Goal: Find contact information: Find contact information

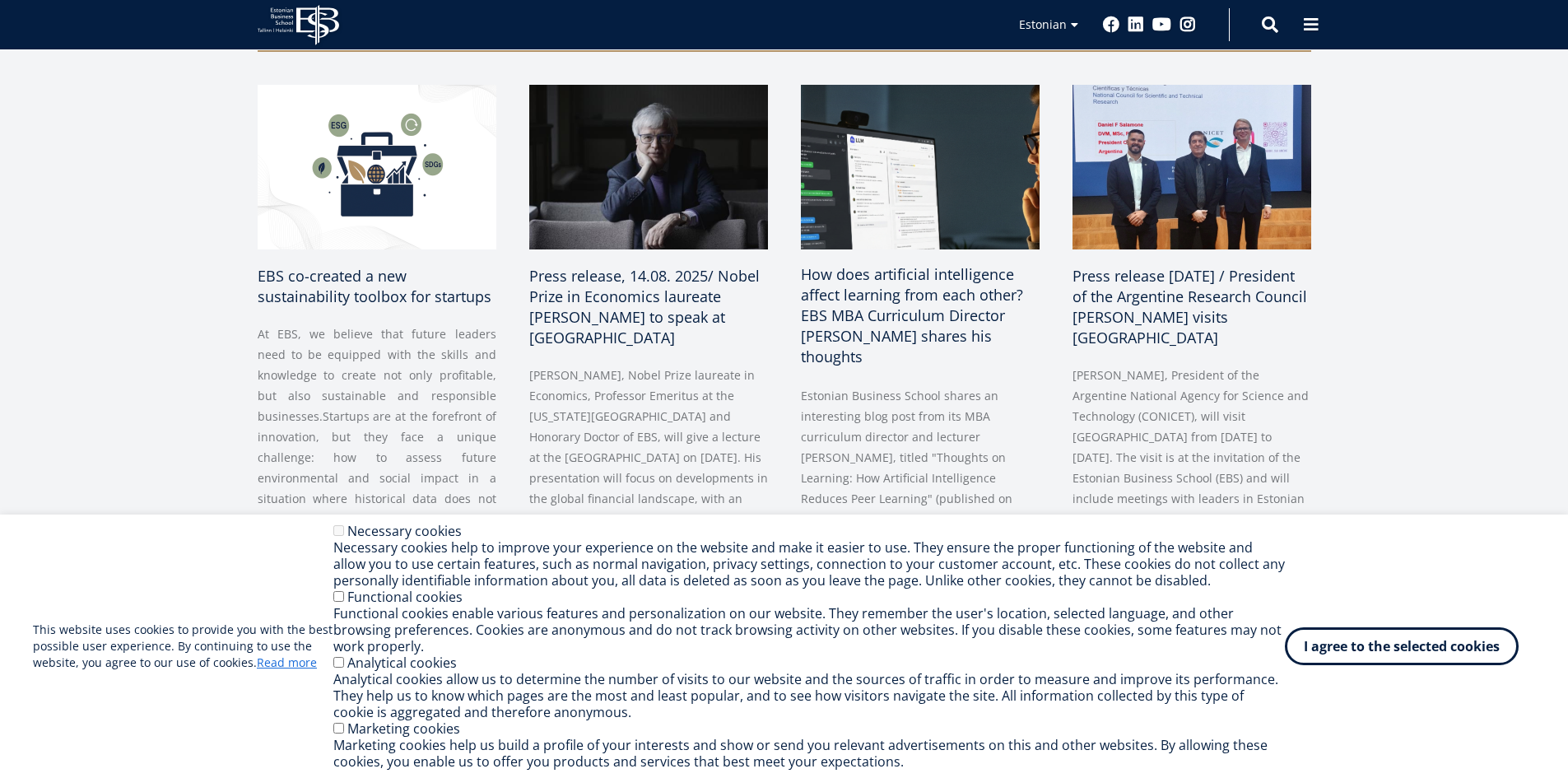
scroll to position [495, 0]
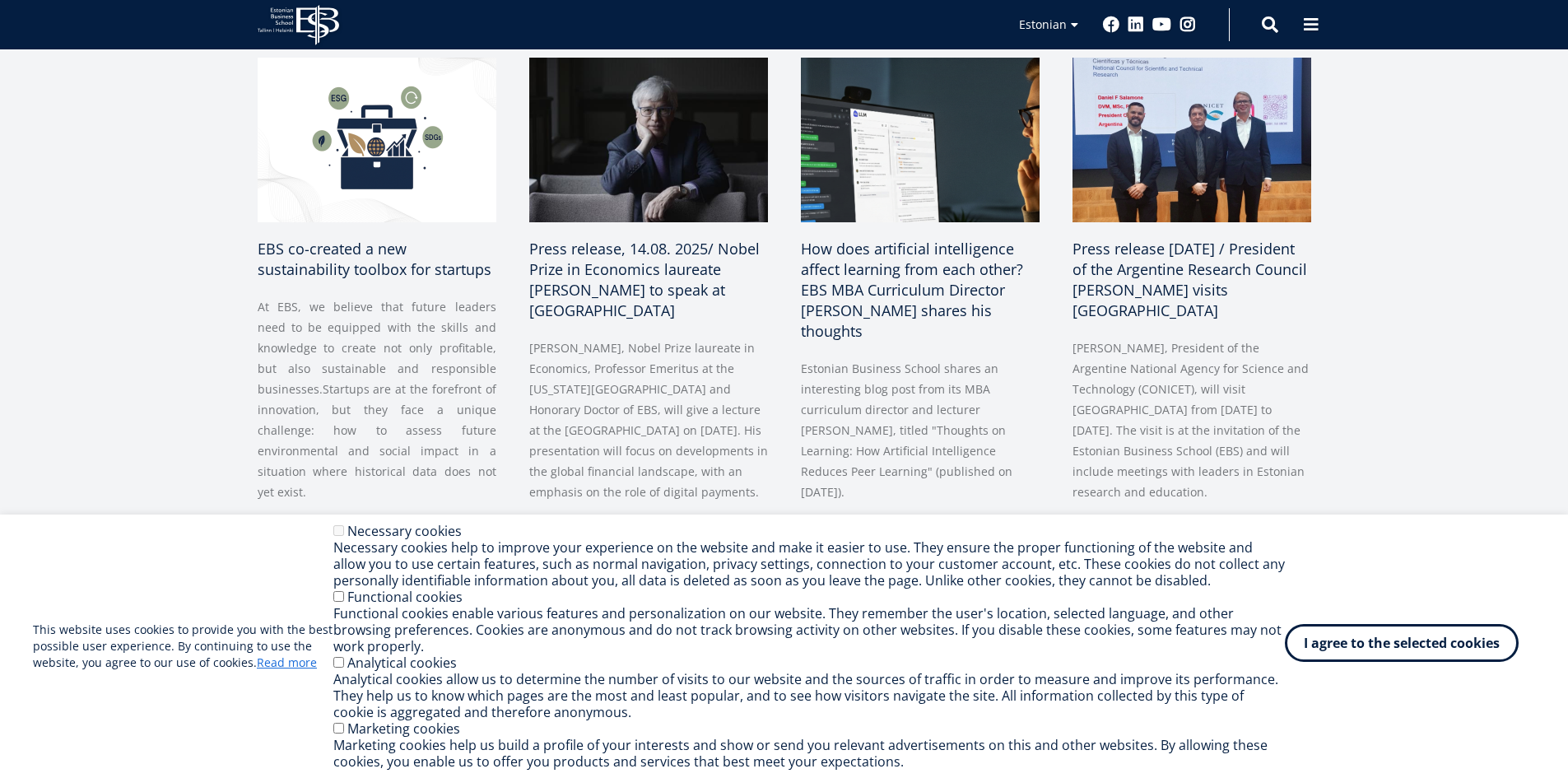
click at [1342, 636] on font "I agree to the selected cookies" at bounding box center [1402, 644] width 196 height 19
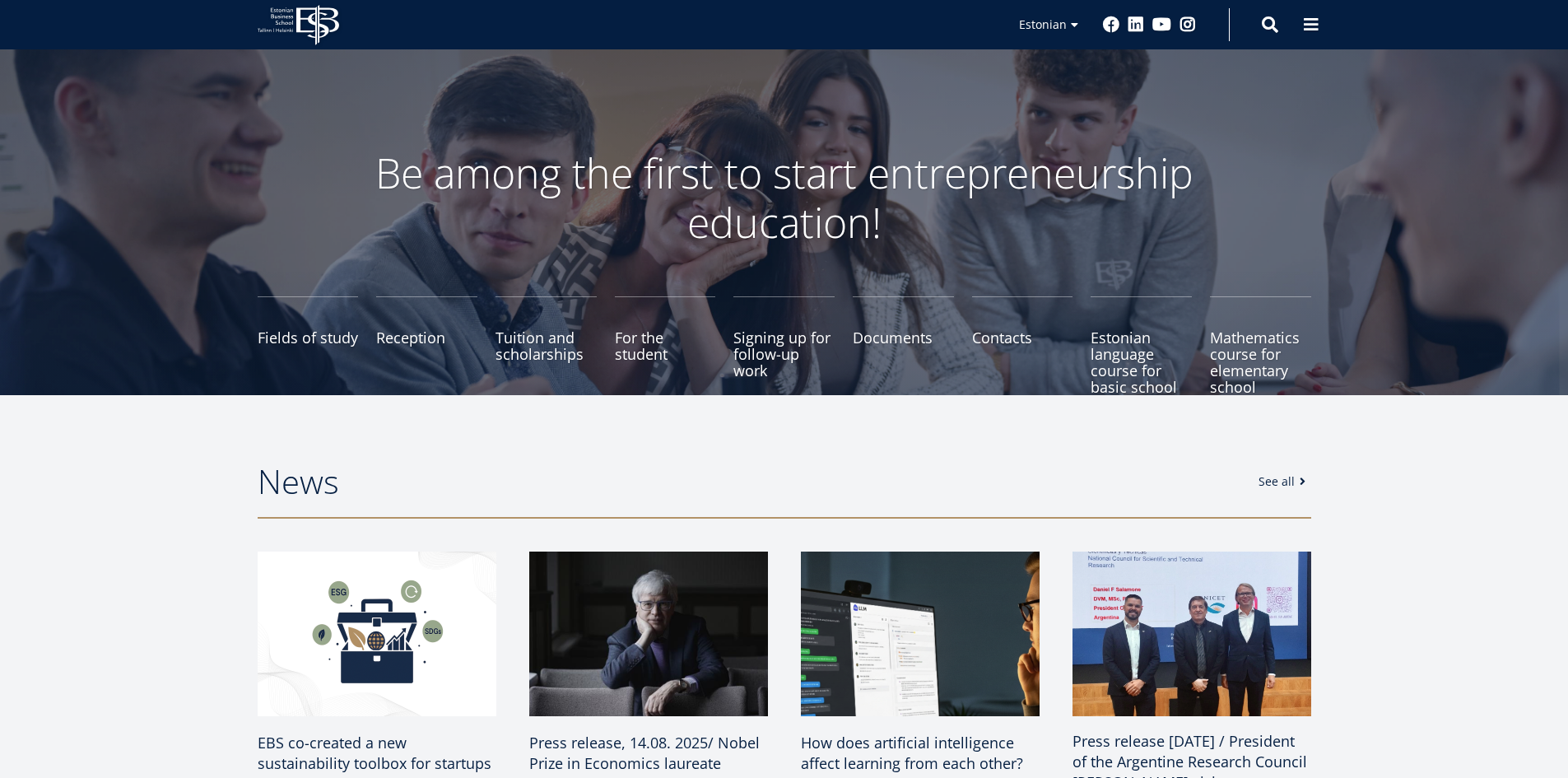
scroll to position [82, 0]
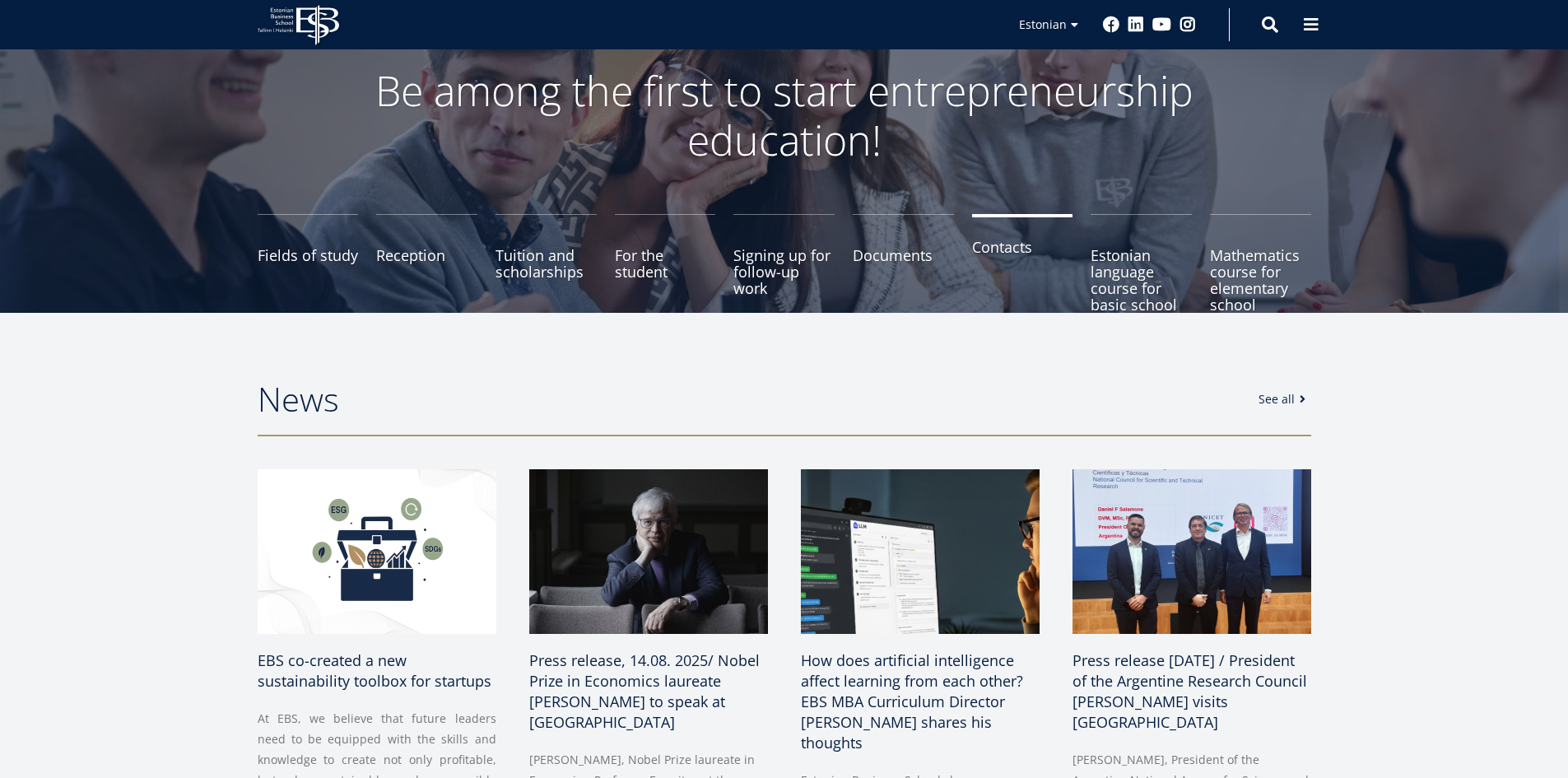
click at [1002, 249] on font "Contacts" at bounding box center [1002, 246] width 60 height 19
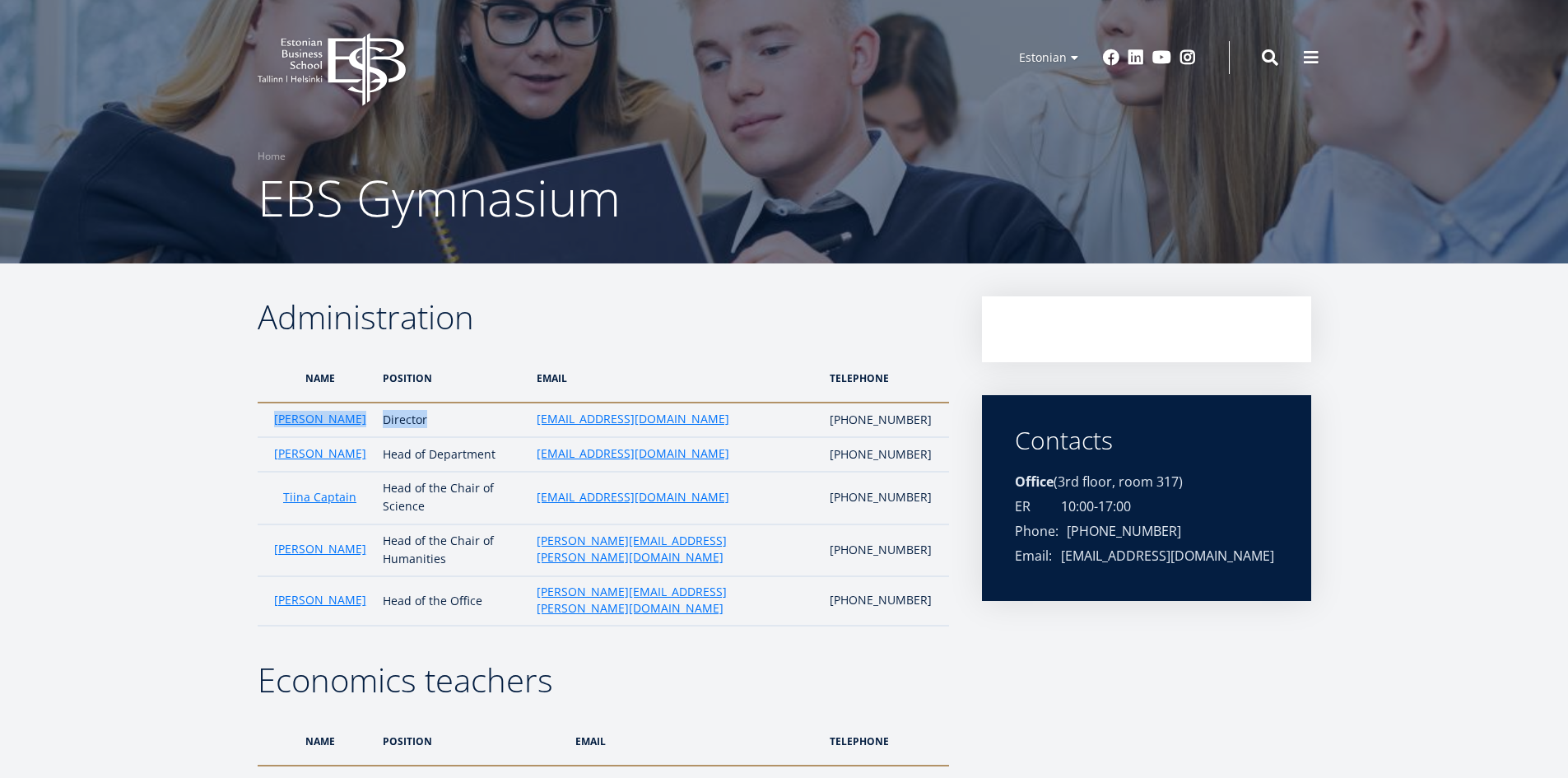
drag, startPoint x: 510, startPoint y: 426, endPoint x: 277, endPoint y: 420, distance: 233.1
click at [277, 420] on tr "Kersti Uudla Director kersti.uudla@ebs.ee +372 665 1384" at bounding box center [603, 420] width 691 height 34
copy tr "Kersti Uudla Director"
click at [765, 428] on td "kersti.uudla@ebs.ee" at bounding box center [675, 420] width 293 height 34
drag, startPoint x: 766, startPoint y: 422, endPoint x: 636, endPoint y: 420, distance: 130.0
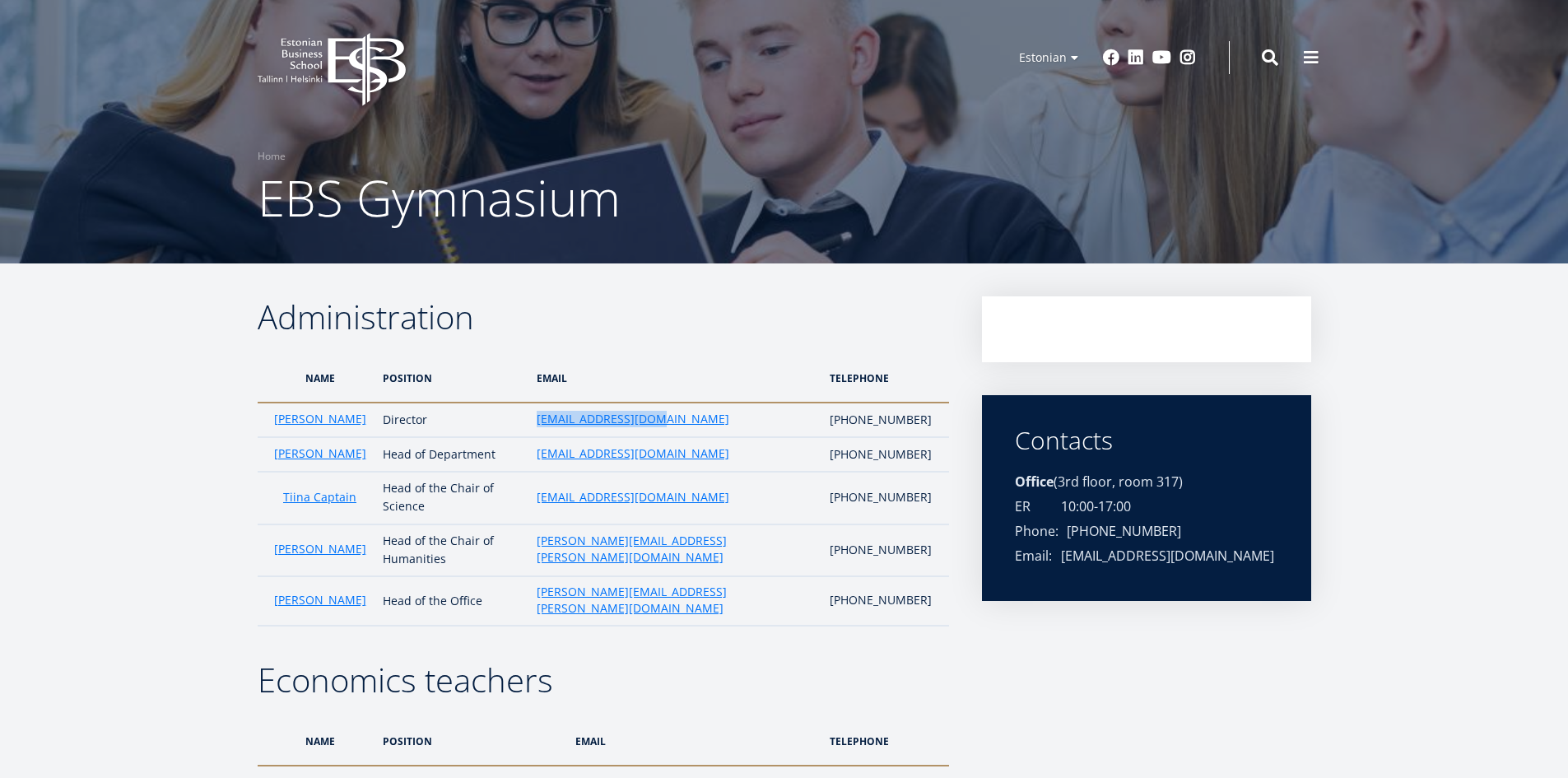
click at [636, 420] on tr "Kersti Uudla Director kersti.uudla@ebs.ee +372 665 1384" at bounding box center [603, 420] width 691 height 34
